Goal: Task Accomplishment & Management: Use online tool/utility

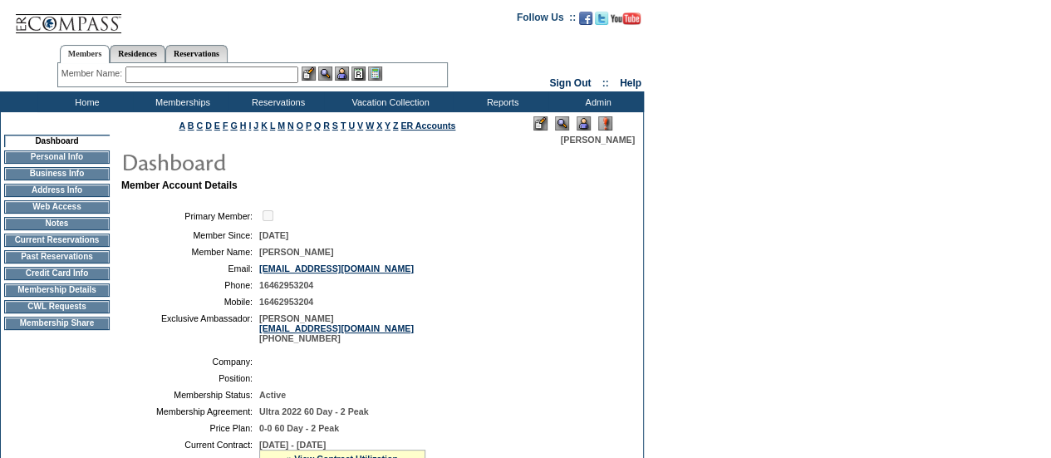
click at [242, 76] on input "text" at bounding box center [212, 74] width 173 height 17
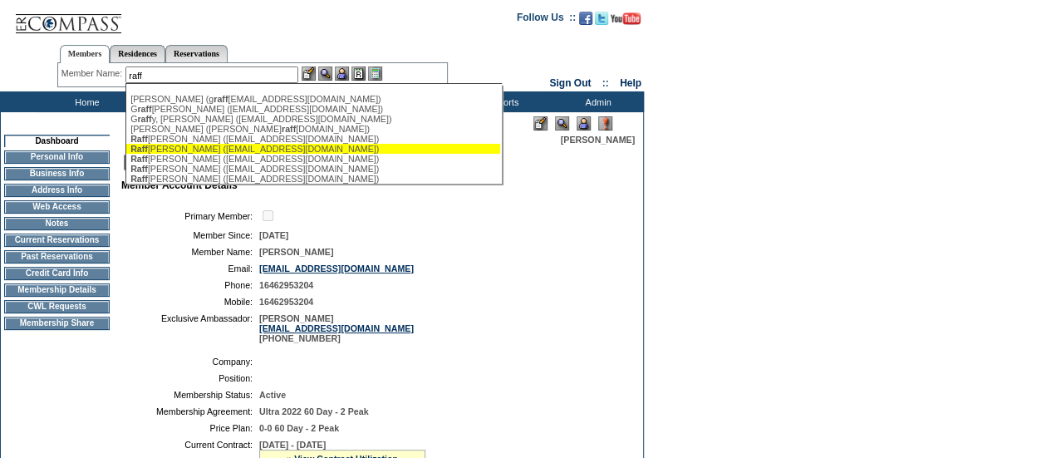
scroll to position [7, 0]
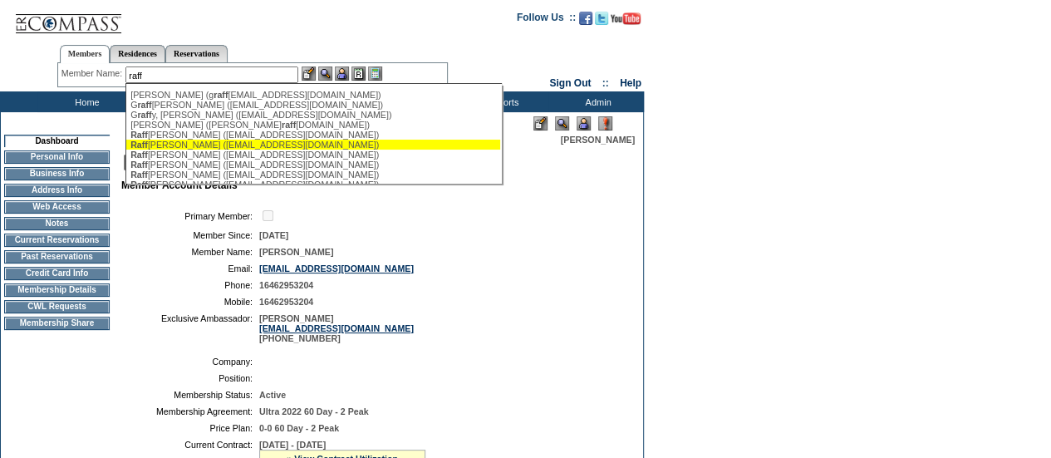
click at [201, 150] on div "Raff [PERSON_NAME] ([EMAIL_ADDRESS][DOMAIN_NAME])" at bounding box center [313, 145] width 366 height 10
type input "[PERSON_NAME] ([EMAIL_ADDRESS][DOMAIN_NAME])"
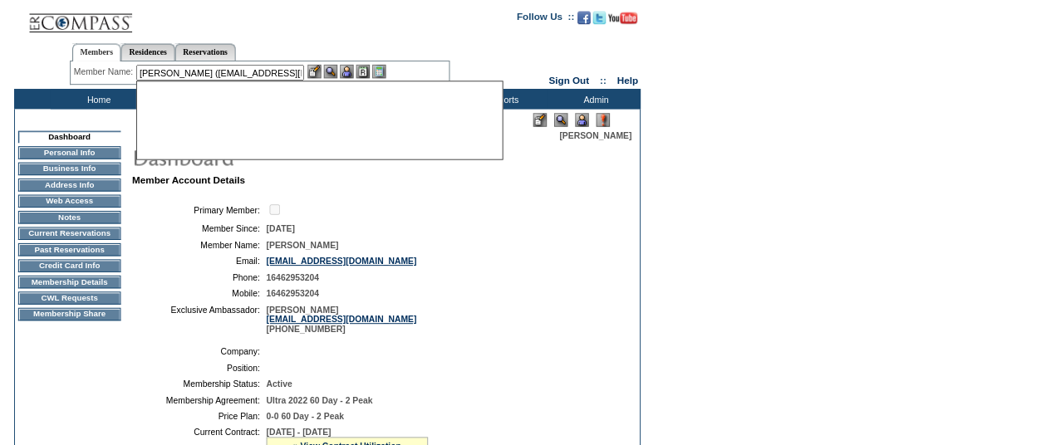
scroll to position [0, 0]
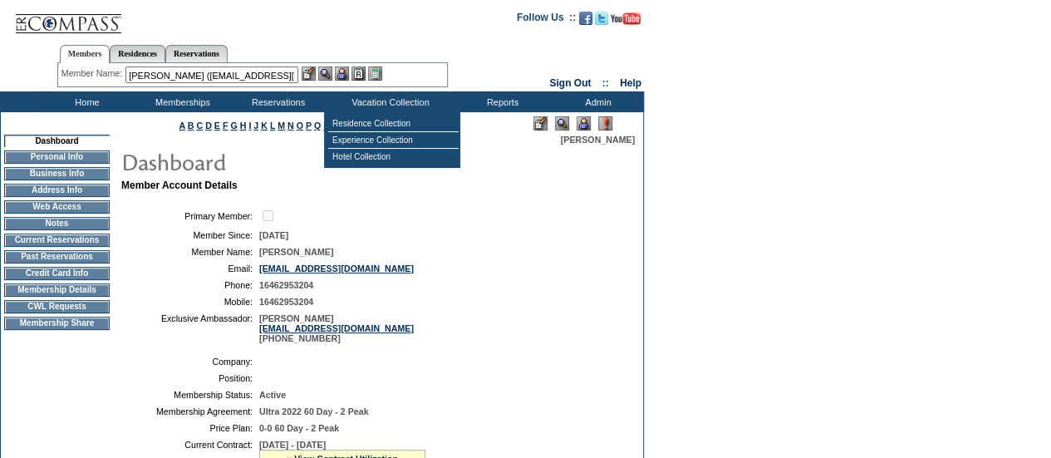
click at [349, 73] on img at bounding box center [342, 73] width 14 height 14
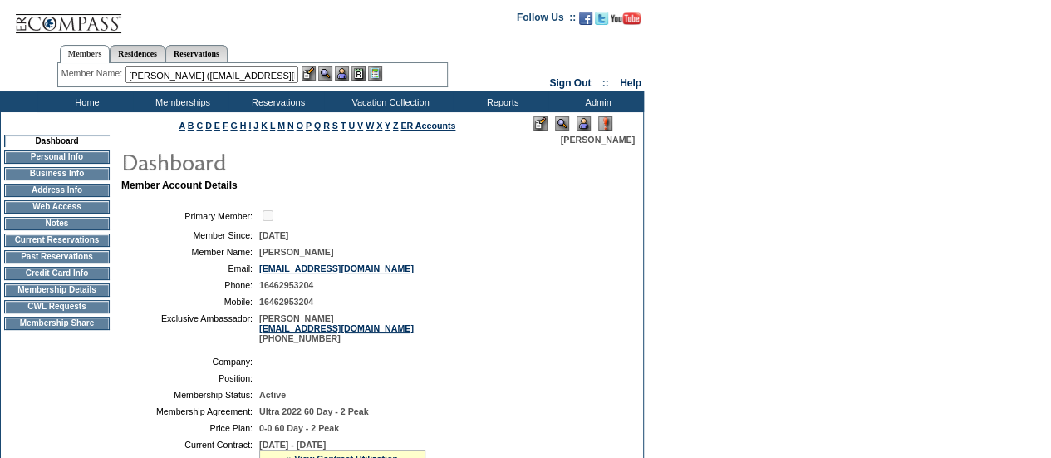
click at [327, 74] on img at bounding box center [325, 73] width 14 height 14
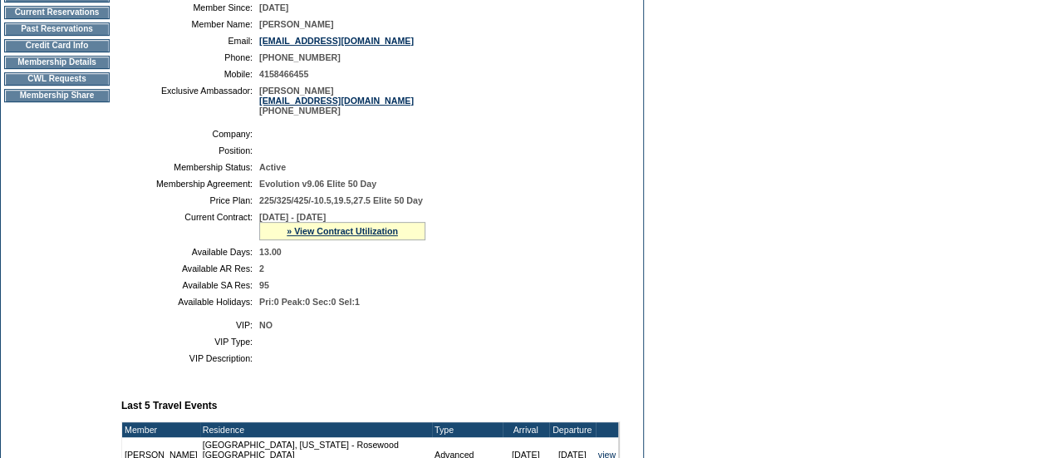
scroll to position [202, 0]
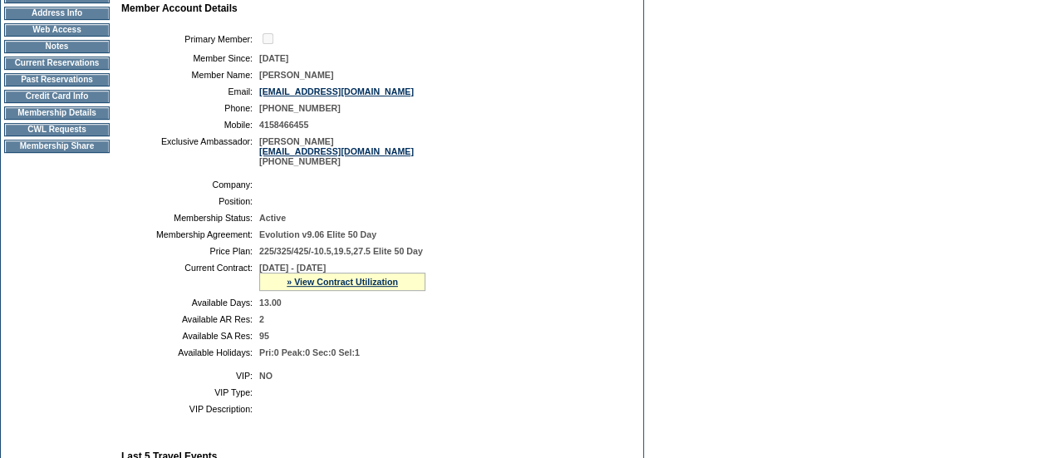
click at [43, 119] on td "Membership Details" at bounding box center [57, 112] width 106 height 13
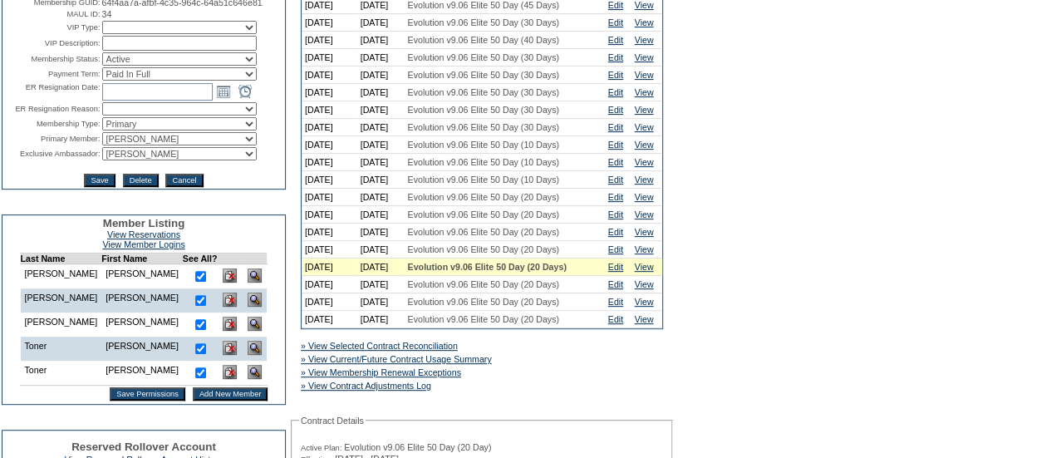
scroll to position [297, 0]
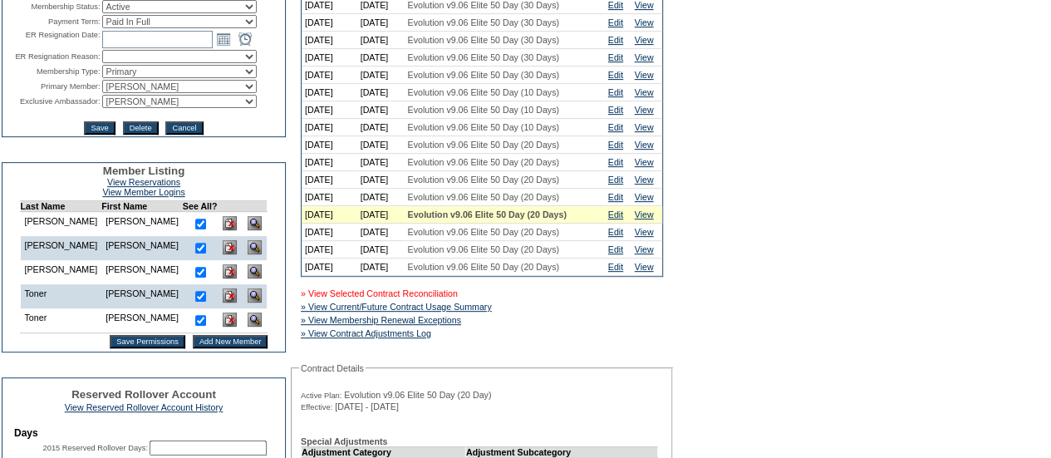
click at [458, 298] on link "» View Selected Contract Reconciliation" at bounding box center [379, 293] width 157 height 10
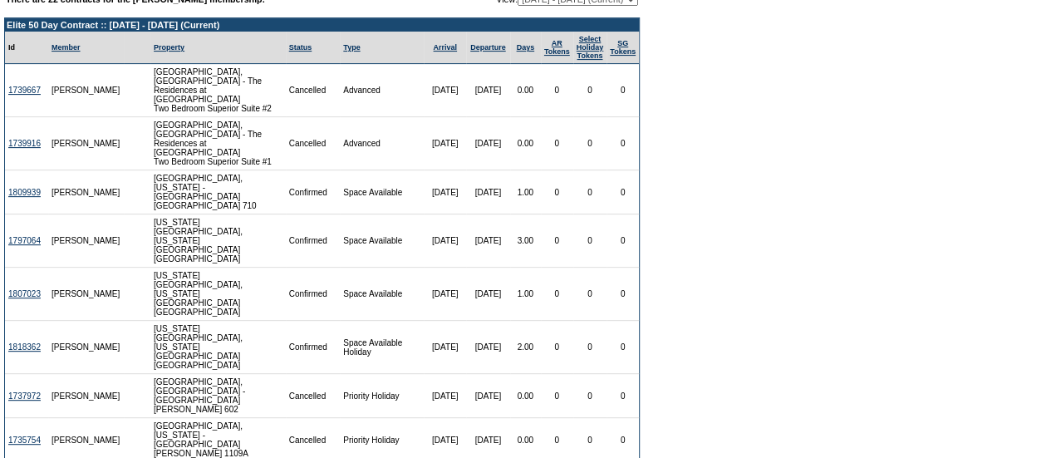
scroll to position [198, 0]
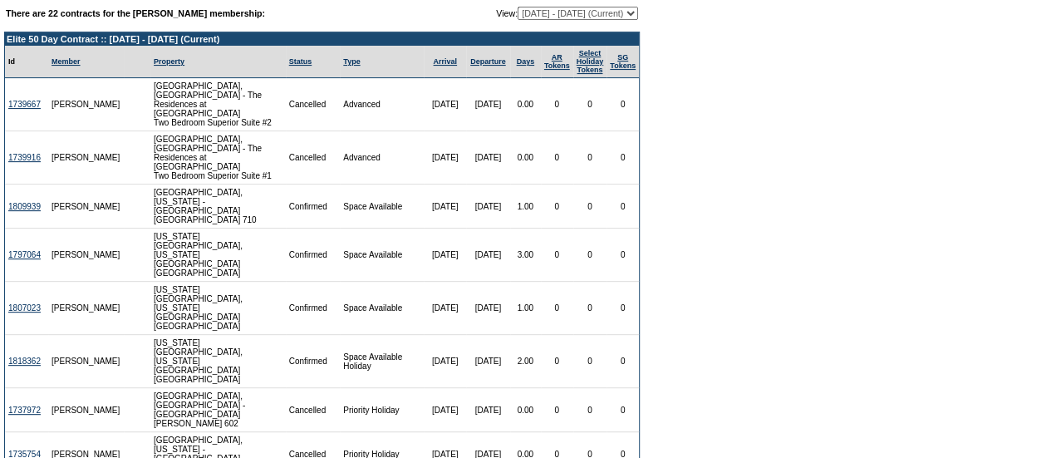
click at [579, 18] on select "[DATE] - [DATE] [DATE] - [DATE] [DATE] - [DATE] [DATE] - [DATE] [DATE] - [DATE]…" at bounding box center [578, 13] width 121 height 13
select select "122263"
click at [518, 7] on select "[DATE] - [DATE] [DATE] - [DATE] [DATE] - [DATE] [DATE] - [DATE] [DATE] - [DATE]…" at bounding box center [578, 13] width 121 height 13
